Goal: Register for event/course

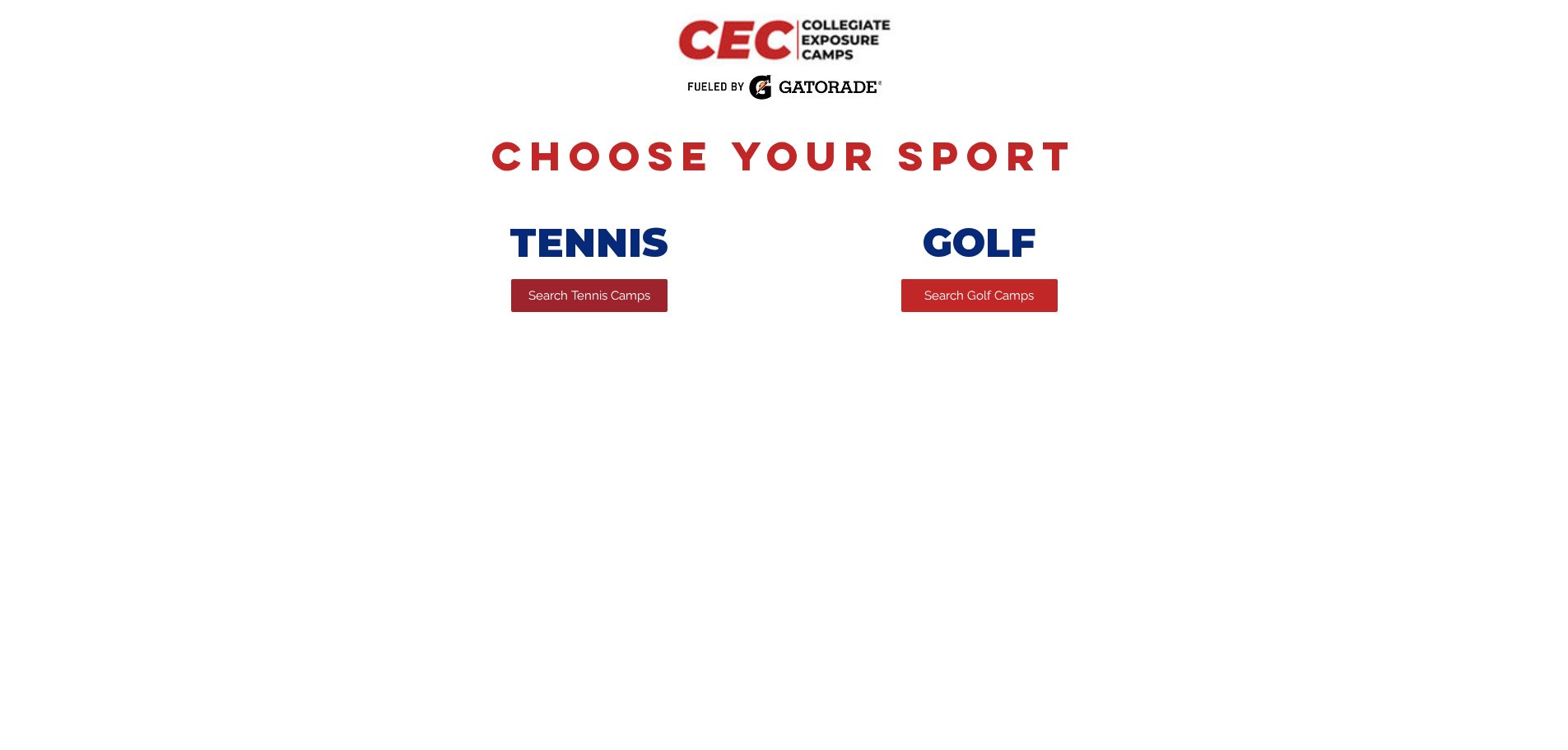
click at [540, 304] on span "Search Tennis Camps" at bounding box center [588, 296] width 122 height 17
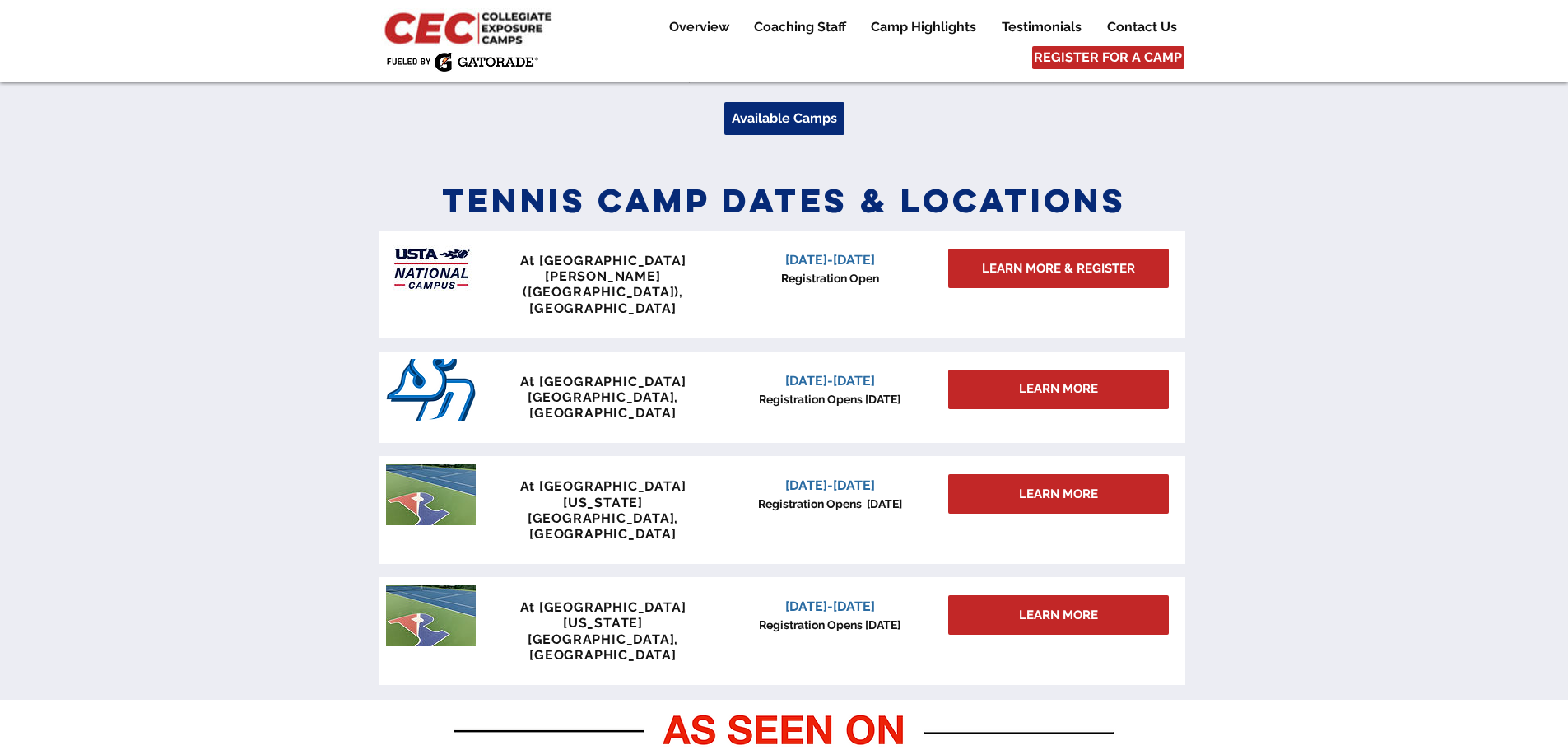
scroll to position [659, 0]
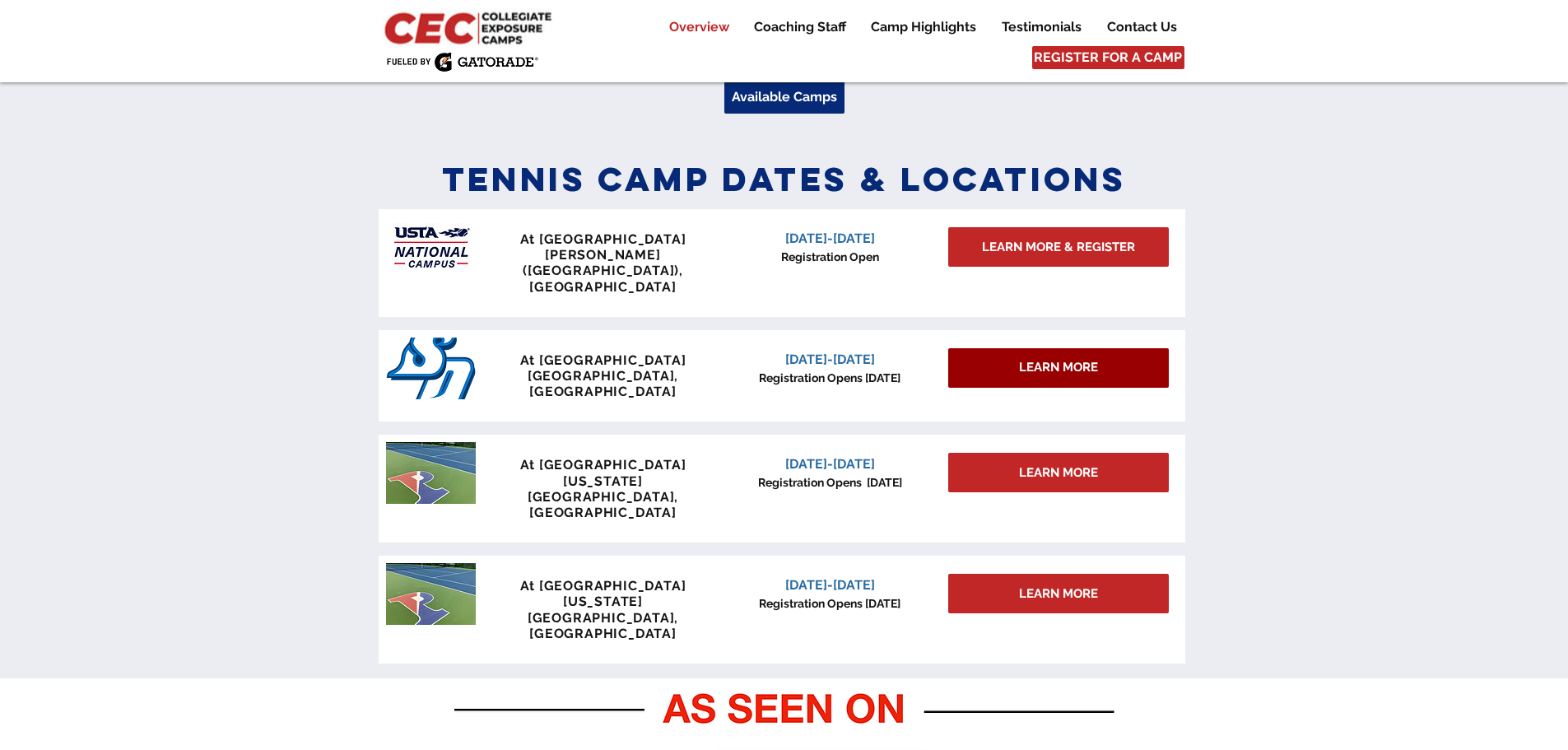
click at [1074, 359] on span "LEARN MORE" at bounding box center [1058, 367] width 79 height 17
click at [587, 352] on span "At University of San Diego" at bounding box center [603, 360] width 166 height 16
click at [585, 352] on span "At University of San Diego" at bounding box center [603, 360] width 166 height 16
click at [1070, 359] on span "LEARN MORE" at bounding box center [1058, 367] width 79 height 17
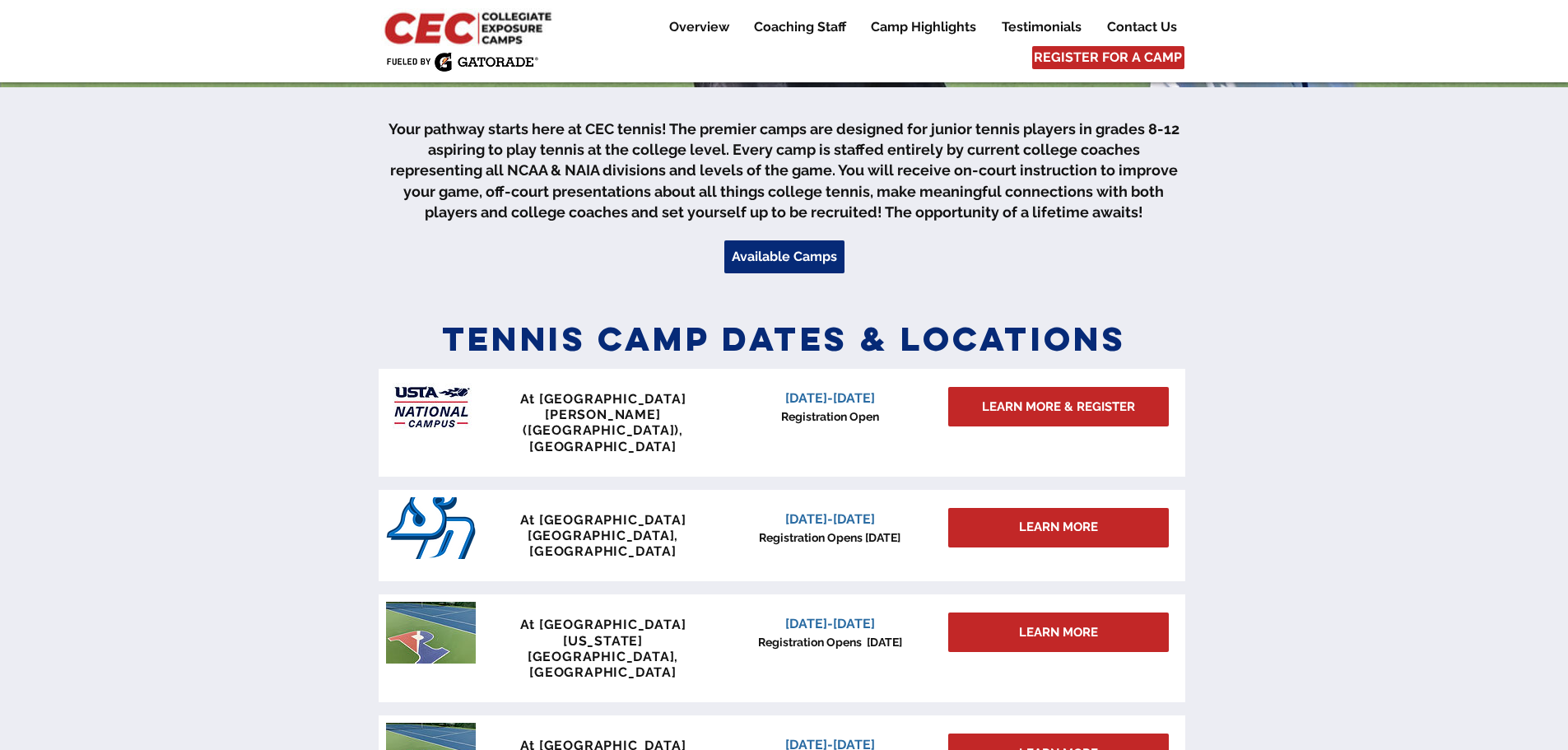
scroll to position [494, 0]
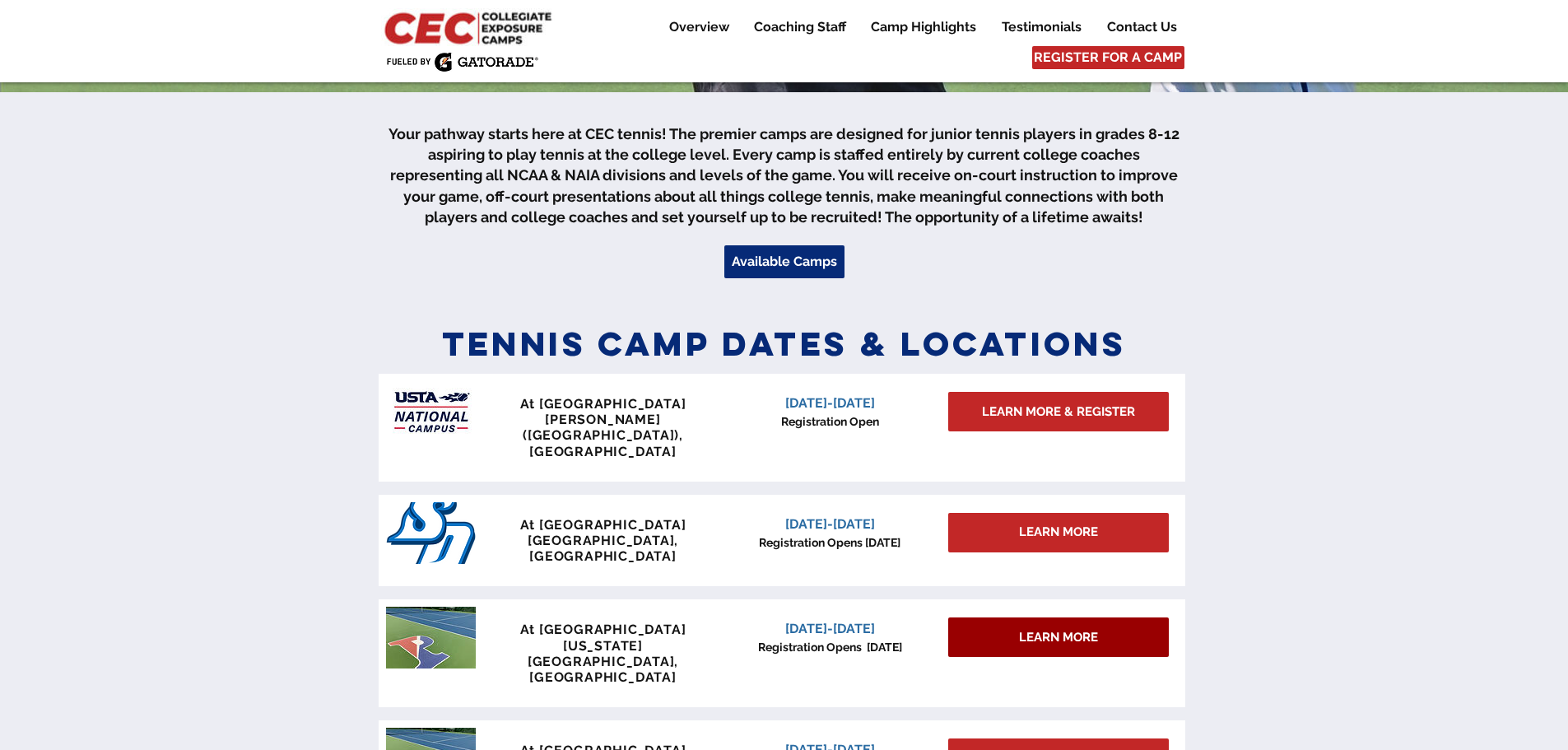
click at [1057, 629] on span "LEARN MORE" at bounding box center [1058, 637] width 79 height 17
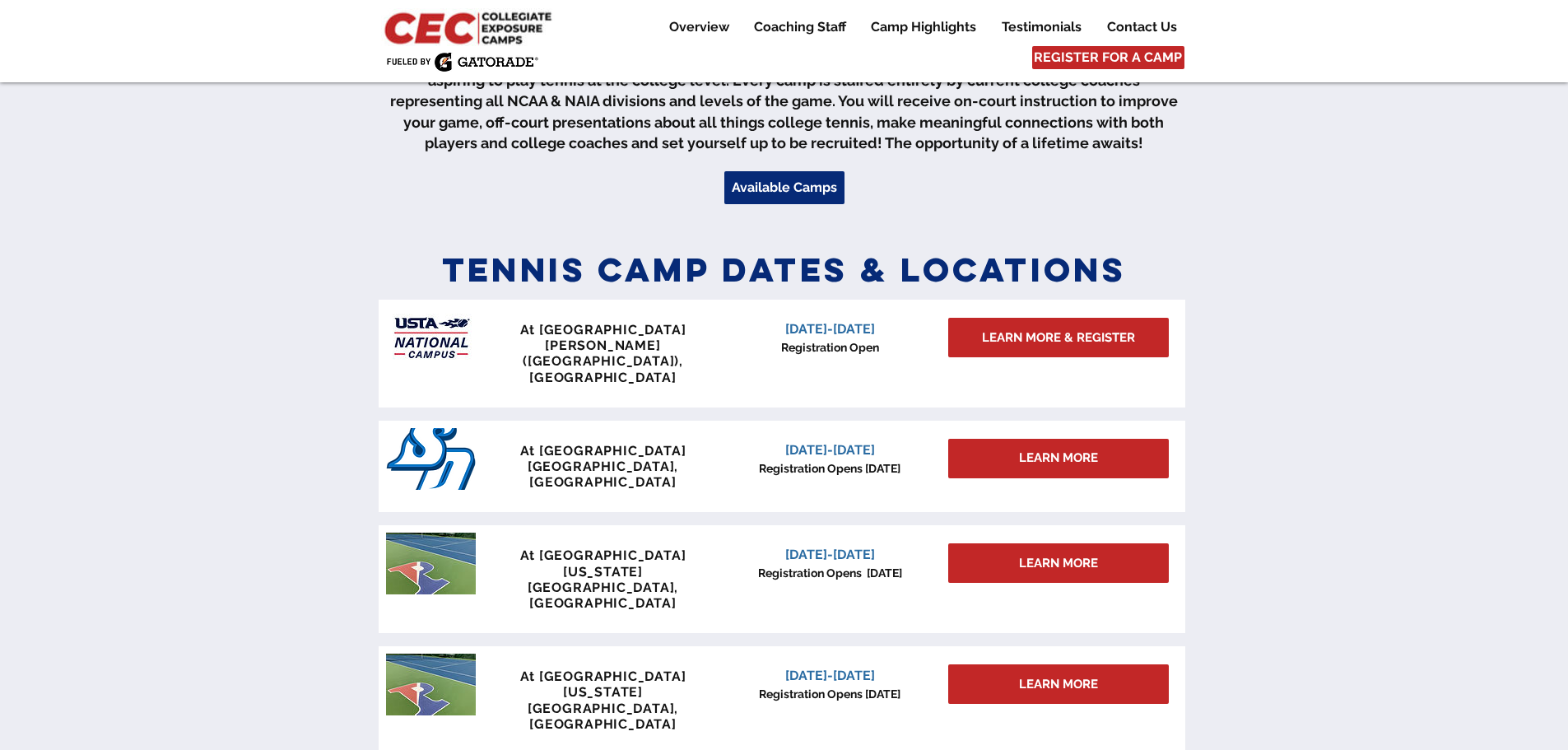
scroll to position [576, 0]
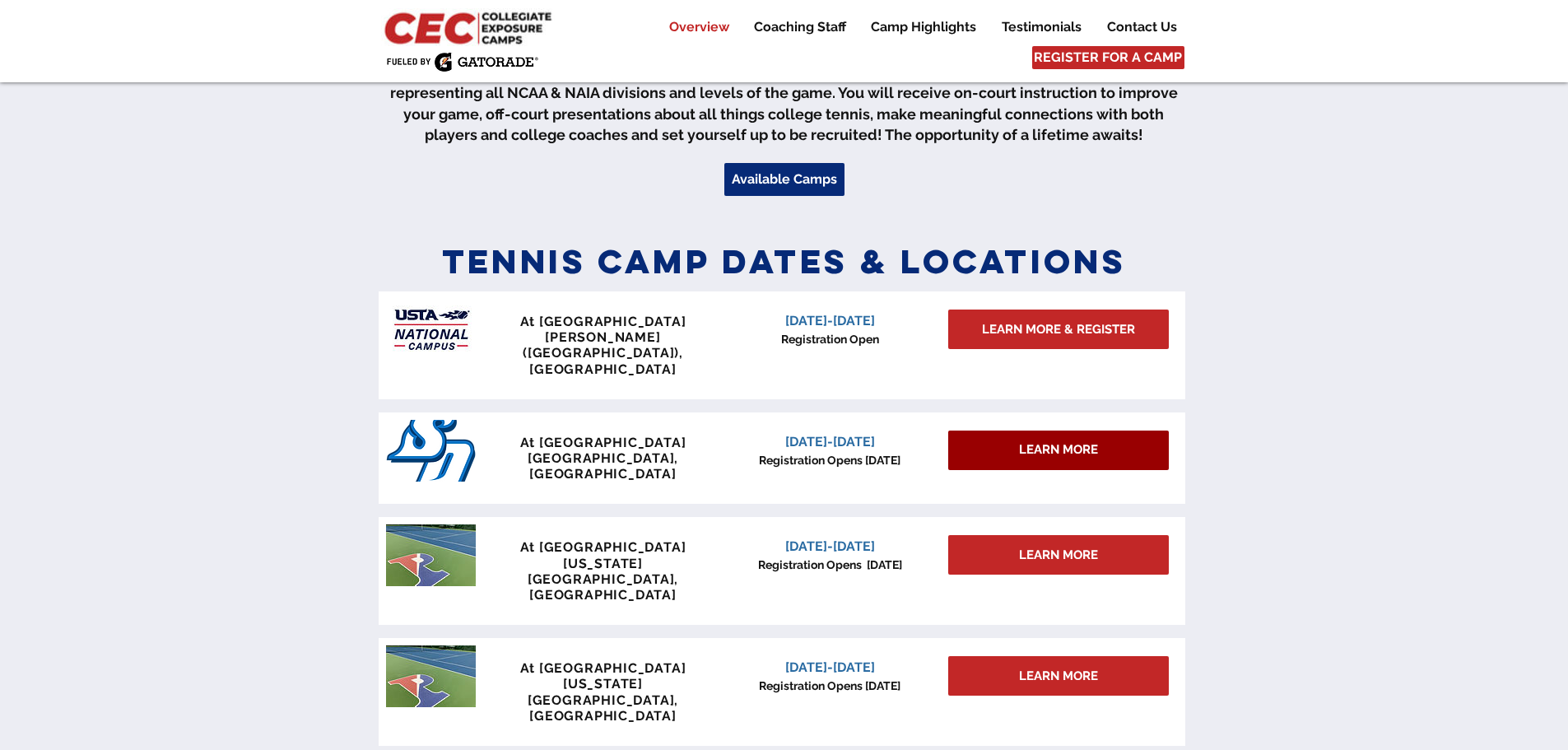
click at [1062, 441] on span "LEARN MORE" at bounding box center [1058, 449] width 79 height 17
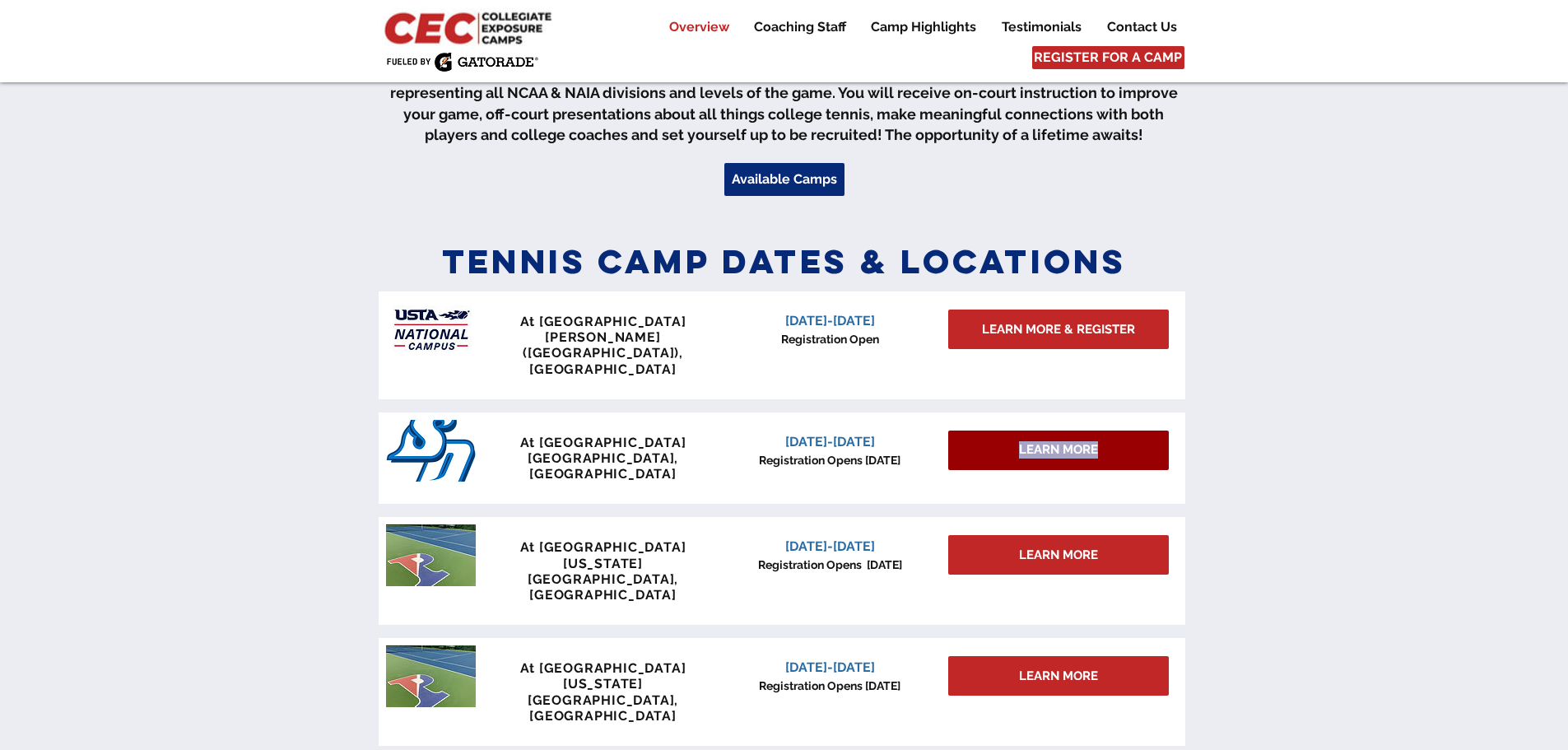
click at [1062, 441] on span "LEARN MORE" at bounding box center [1058, 449] width 79 height 17
click at [1061, 441] on span "LEARN MORE" at bounding box center [1058, 449] width 79 height 17
click at [1060, 441] on span "LEARN MORE" at bounding box center [1058, 449] width 79 height 17
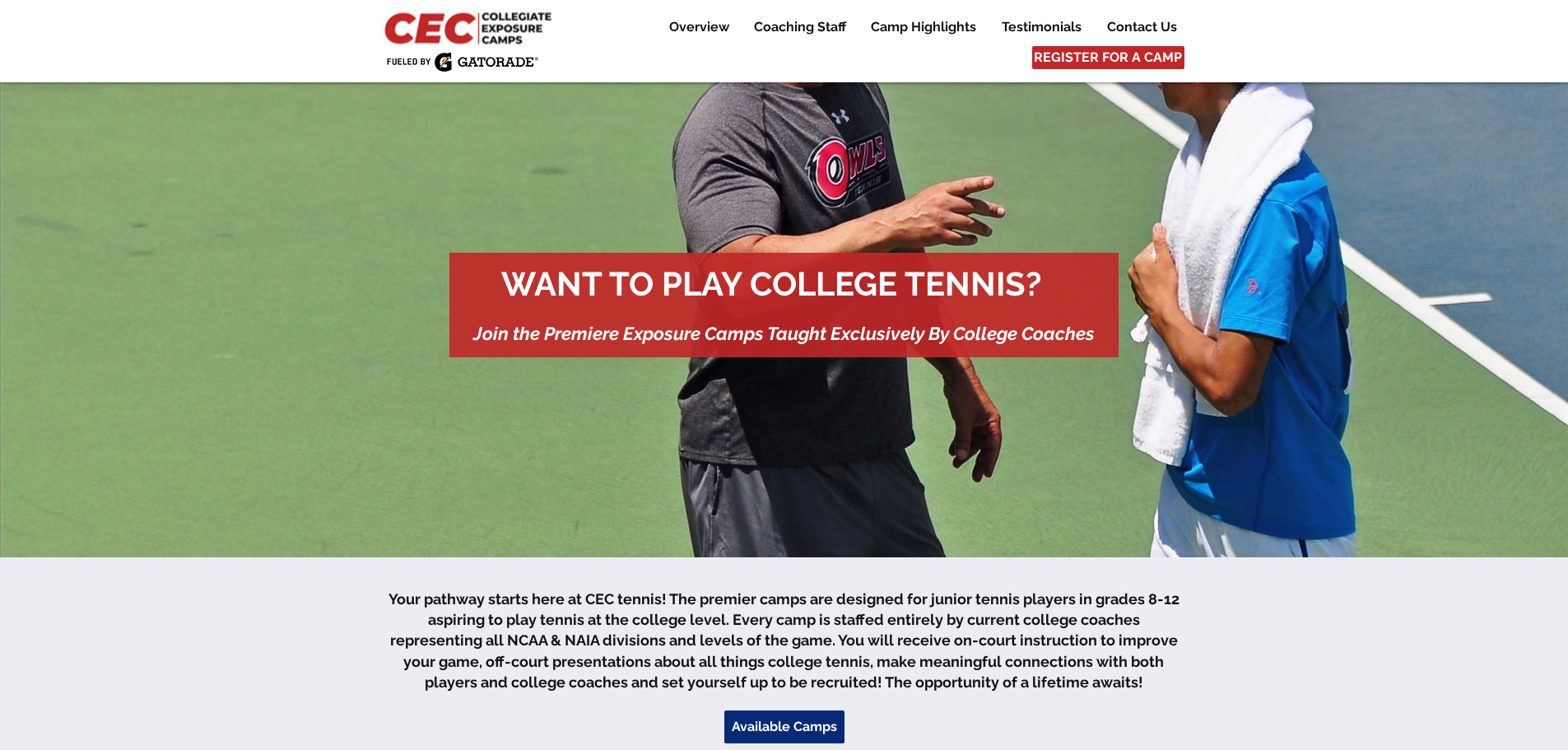
scroll to position [0, 0]
